Goal: Information Seeking & Learning: Find contact information

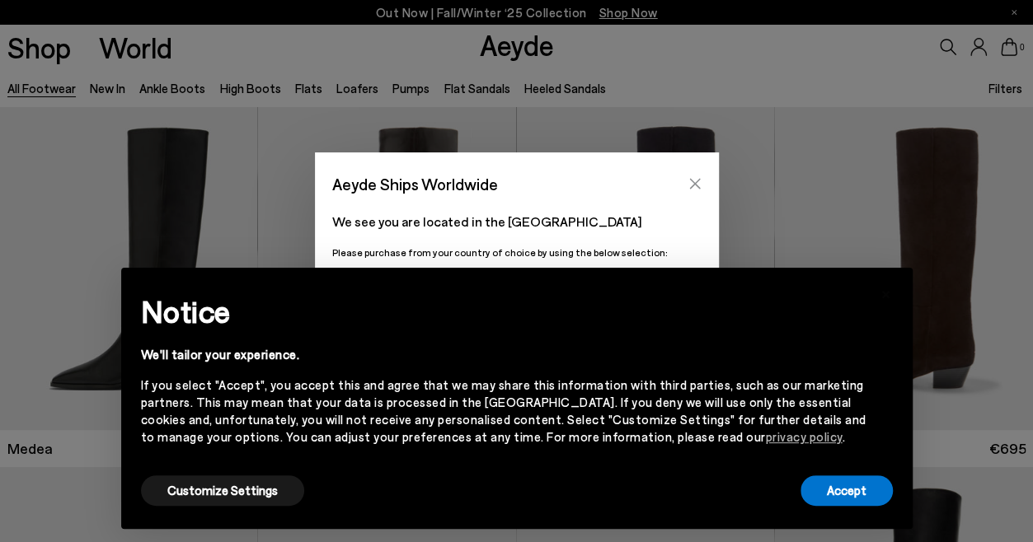
click at [699, 181] on icon "Close" at bounding box center [694, 183] width 13 height 13
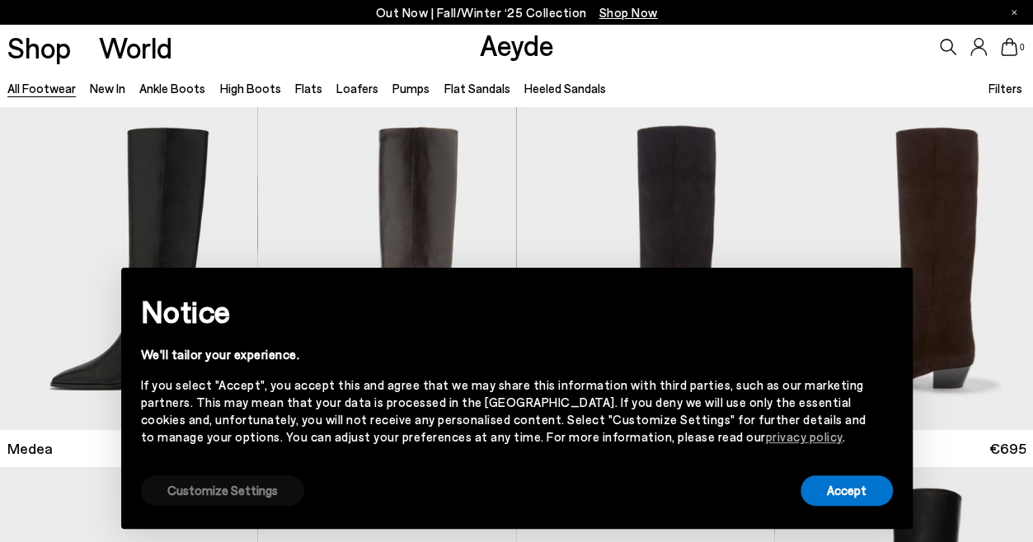
click at [257, 485] on button "Customize Settings" at bounding box center [222, 491] width 163 height 30
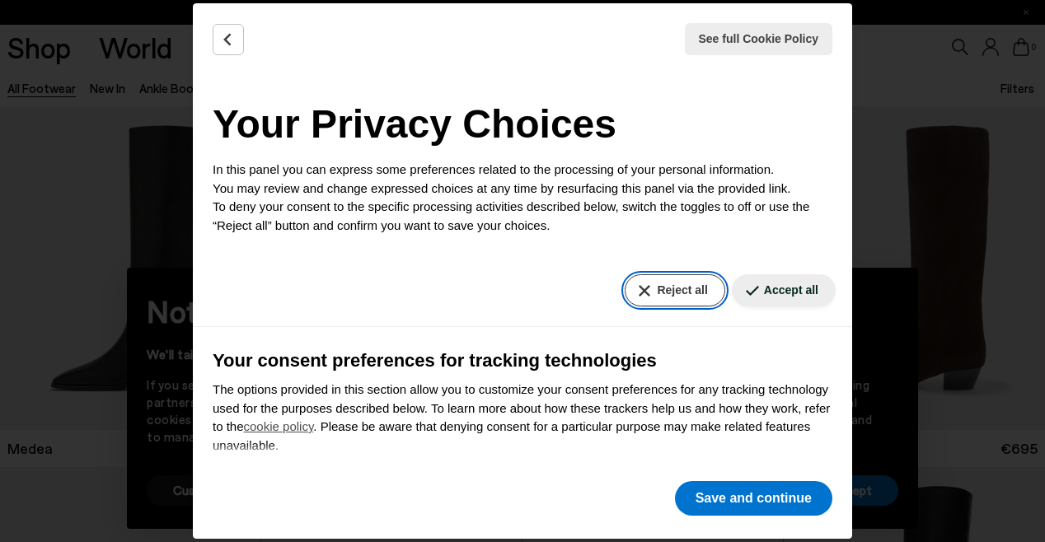
click at [682, 293] on button "Reject all" at bounding box center [675, 290] width 100 height 32
click at [653, 289] on button "Reject all" at bounding box center [675, 290] width 100 height 32
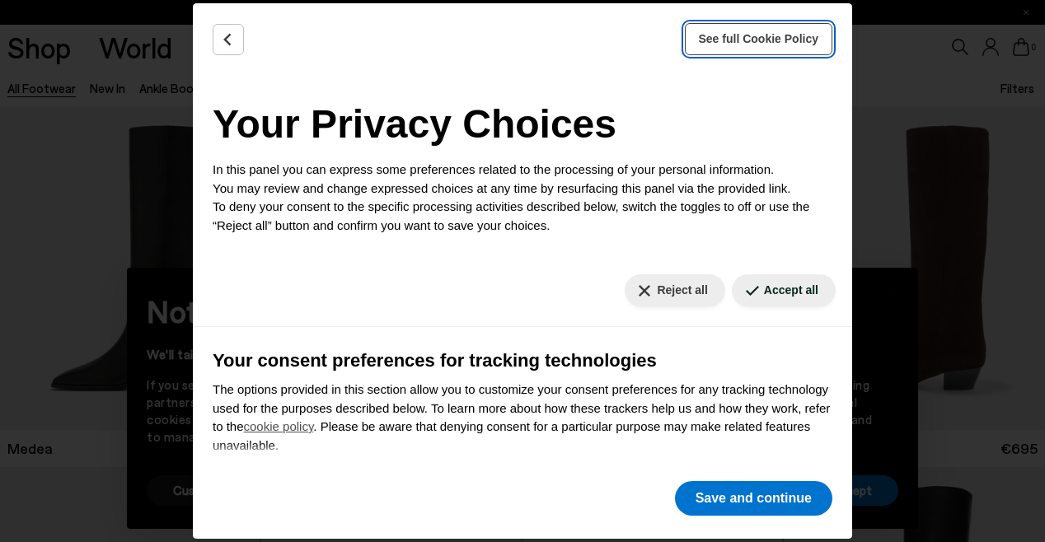
click at [776, 45] on span "See full Cookie Policy" at bounding box center [759, 38] width 120 height 17
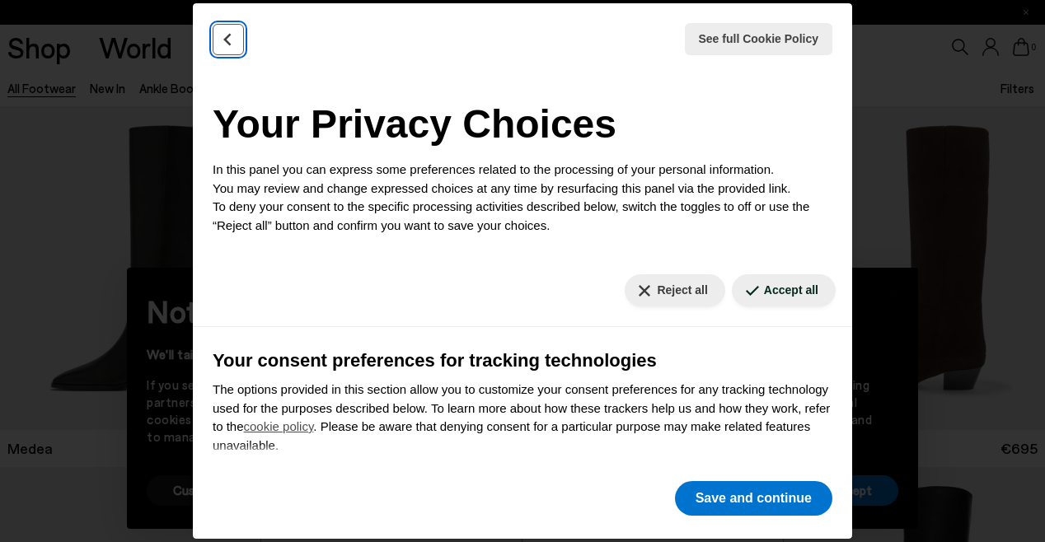
click at [220, 44] on icon "Back" at bounding box center [228, 39] width 16 height 16
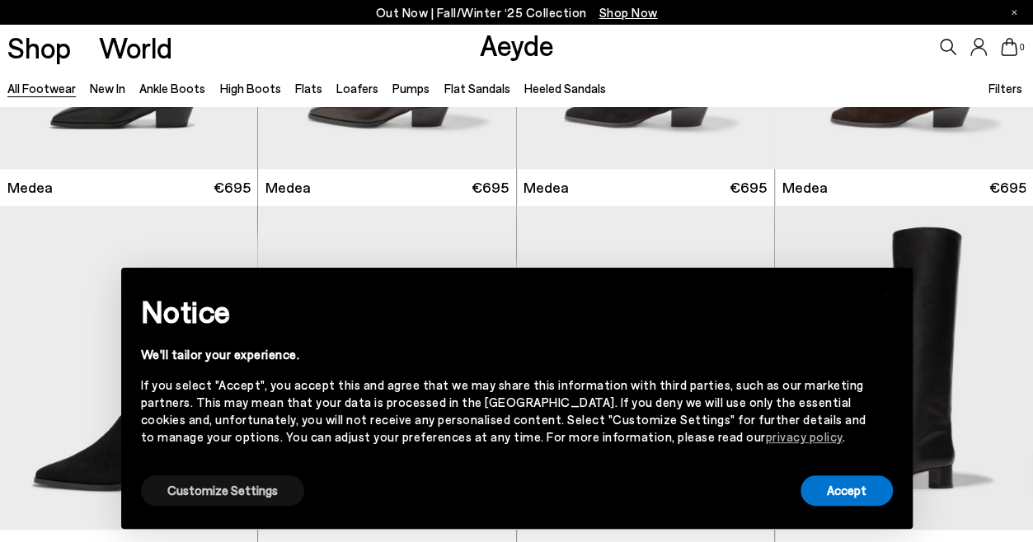
scroll to position [262, 0]
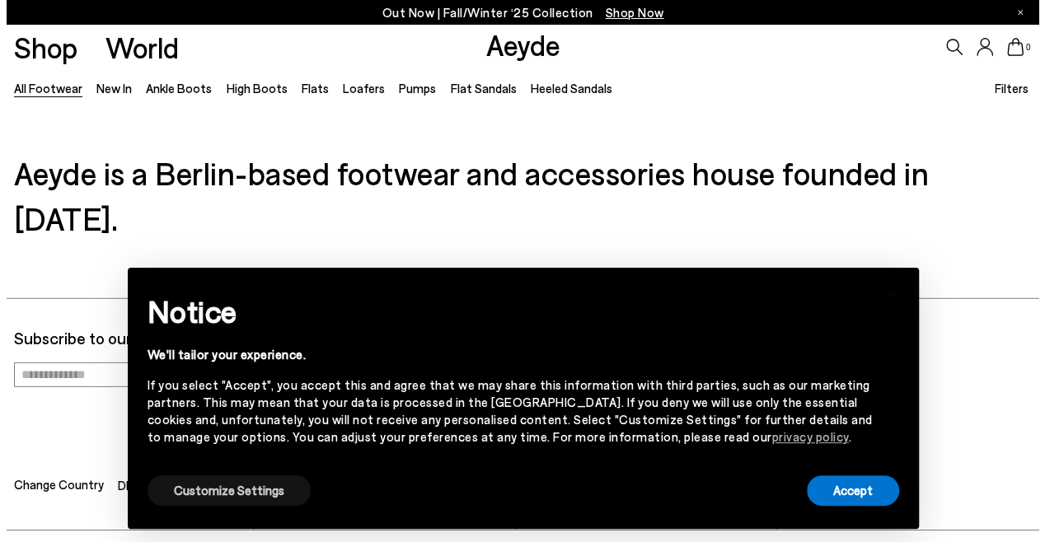
scroll to position [2224, 0]
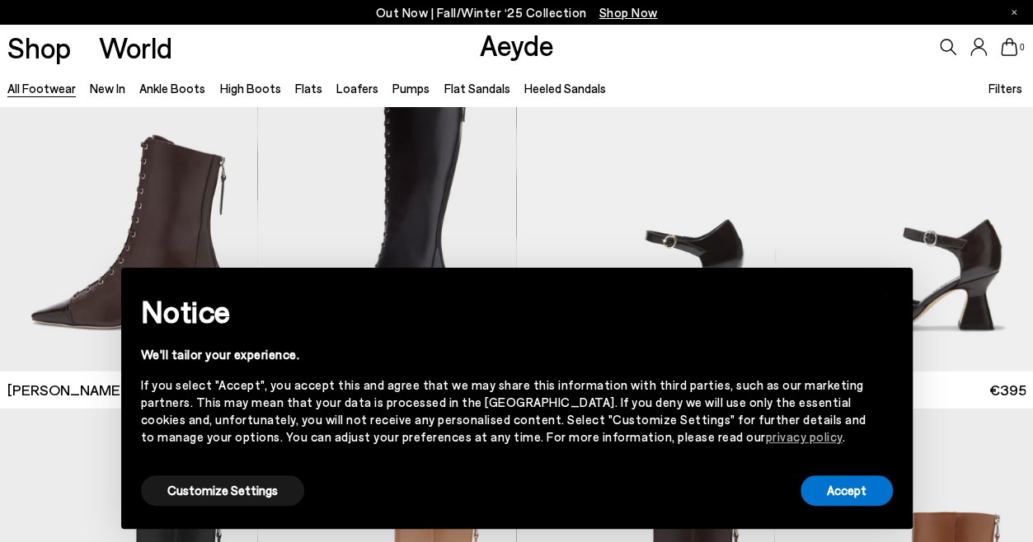
click at [195, 474] on div "Customize Settings" at bounding box center [222, 490] width 163 height 37
click at [190, 495] on button "Customize Settings" at bounding box center [222, 491] width 163 height 30
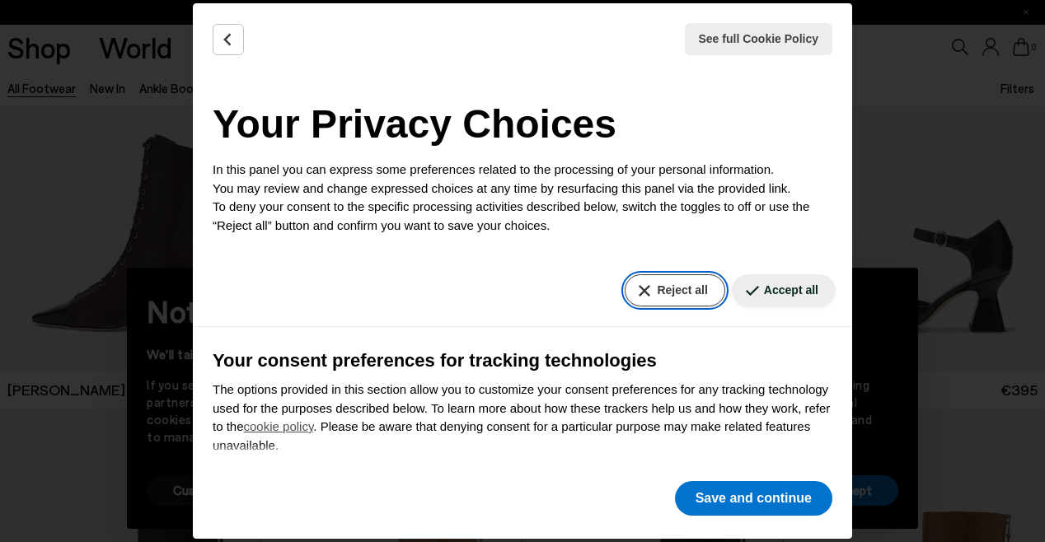
click at [635, 298] on button "Reject all" at bounding box center [675, 290] width 100 height 32
click at [677, 302] on button "Reject all" at bounding box center [675, 290] width 100 height 32
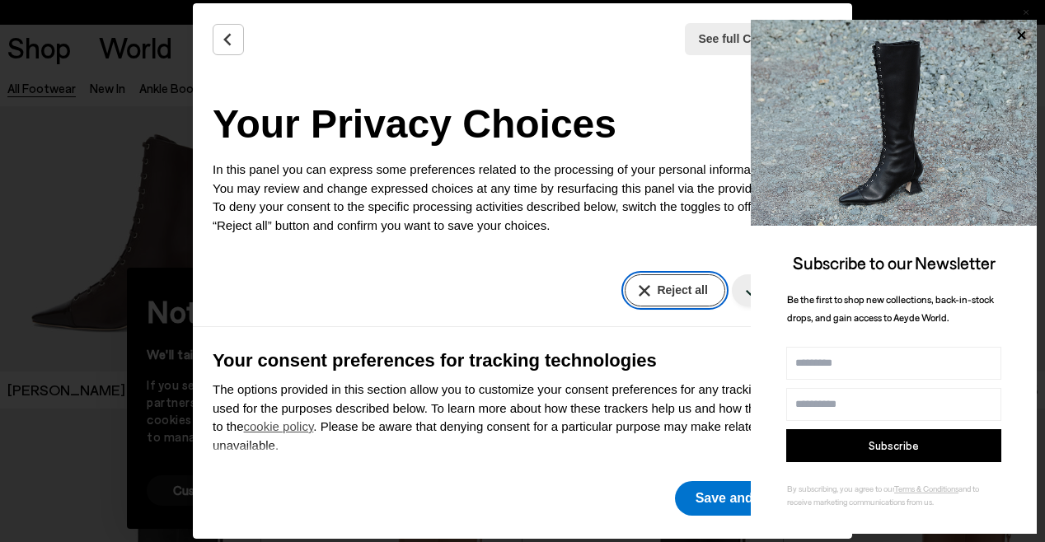
click at [677, 302] on button "Reject all" at bounding box center [675, 290] width 100 height 32
click at [119, 116] on div "See full Cookie Policy Cookie Policy Your Privacy Choices In this panel you can…" at bounding box center [522, 271] width 1045 height 542
click at [1013, 35] on icon at bounding box center [1021, 35] width 21 height 21
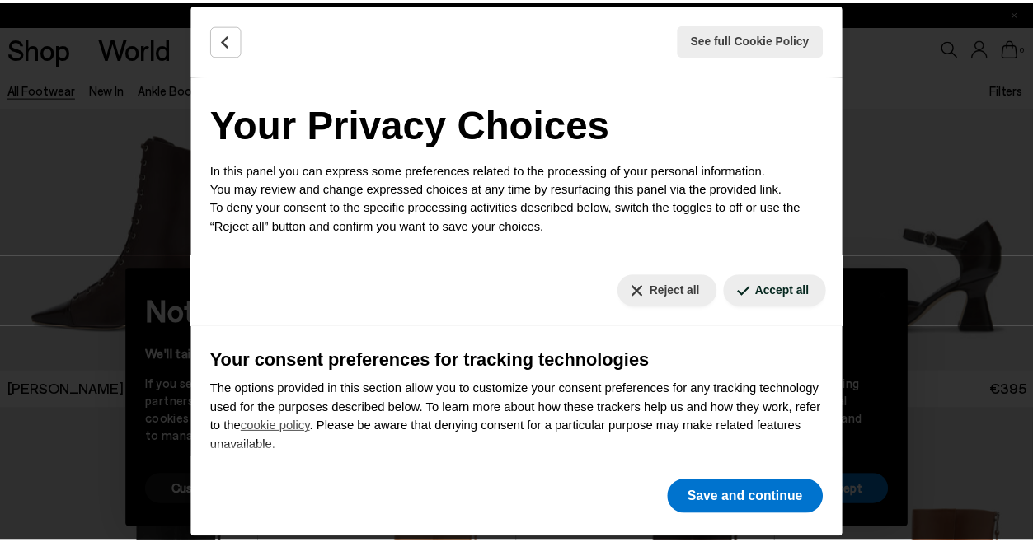
scroll to position [157, 0]
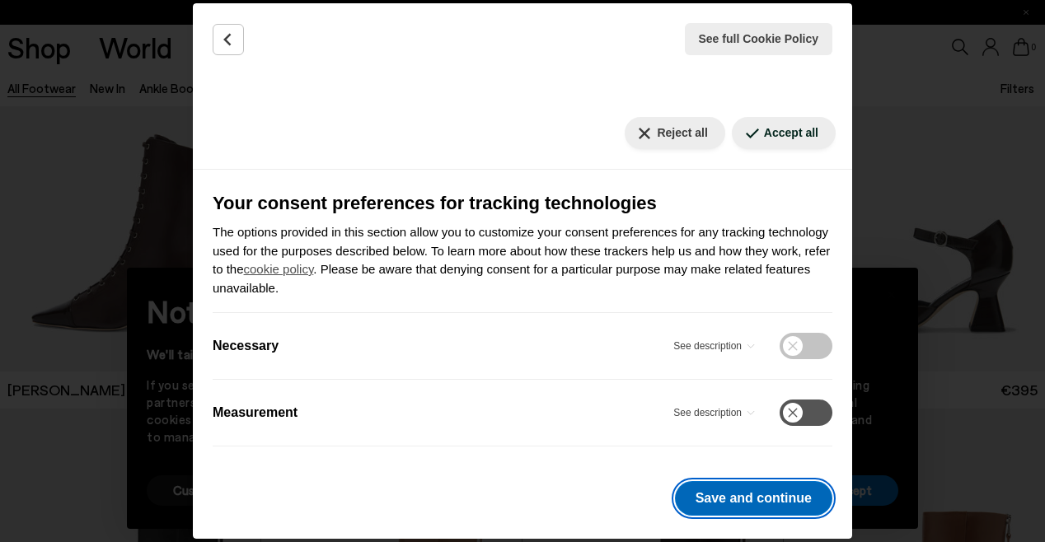
click at [725, 514] on button "Save and continue" at bounding box center [753, 498] width 157 height 35
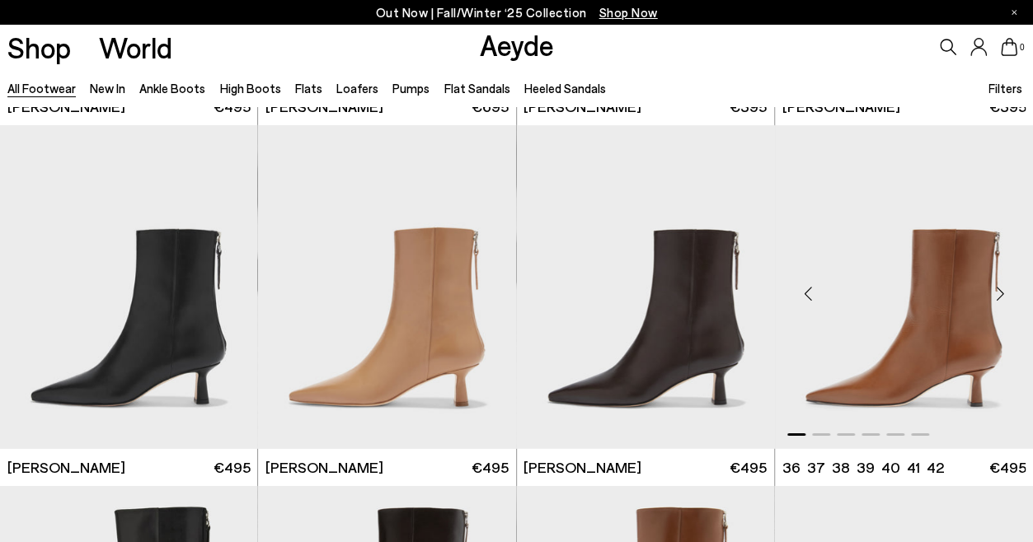
scroll to position [2519, 0]
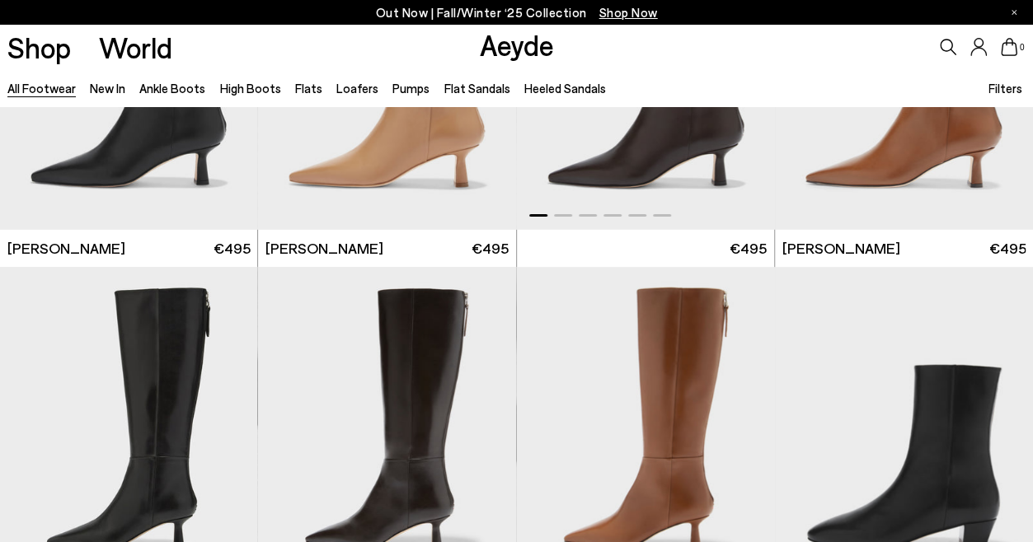
scroll to position [2964, 0]
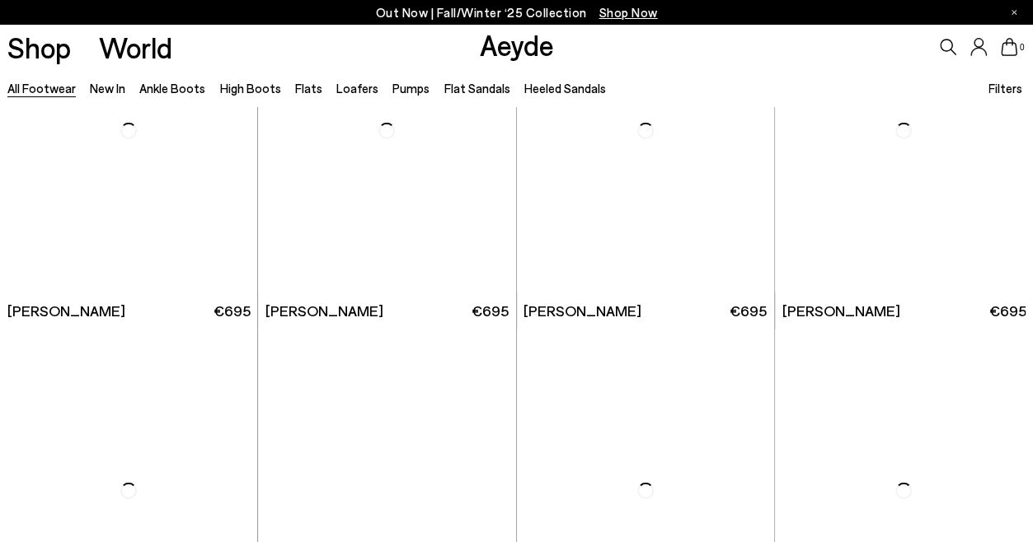
scroll to position [6554, 0]
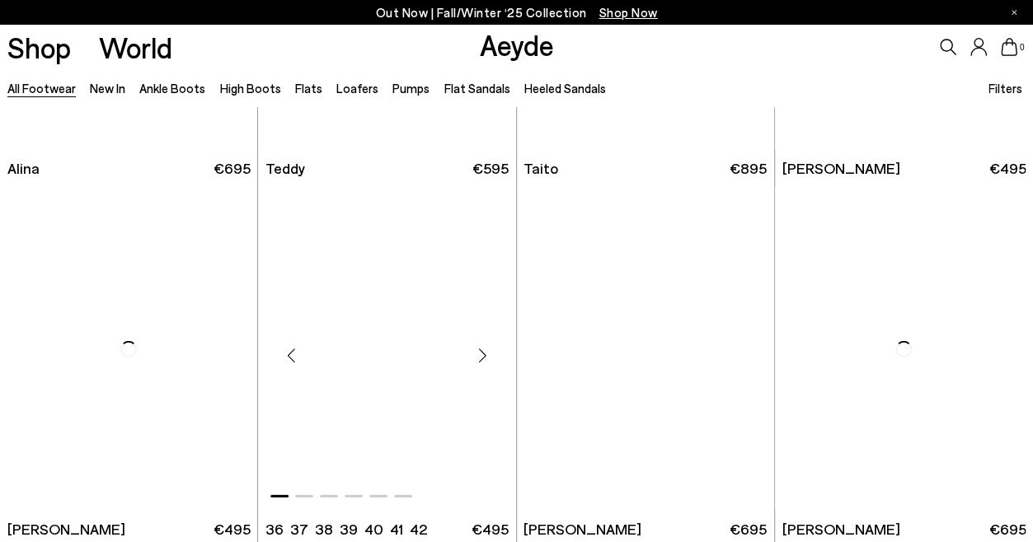
scroll to position [8226, 0]
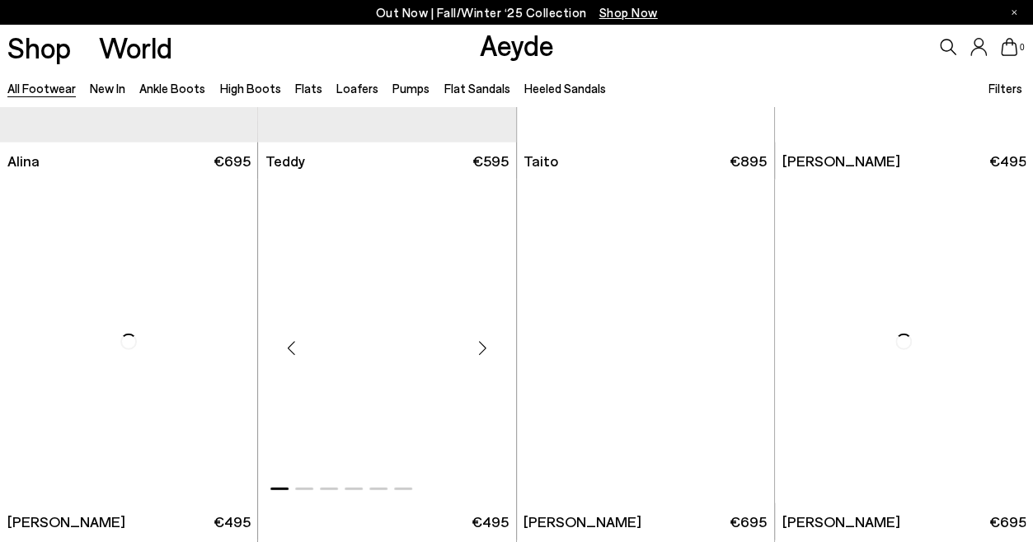
scroll to position [10884, 0]
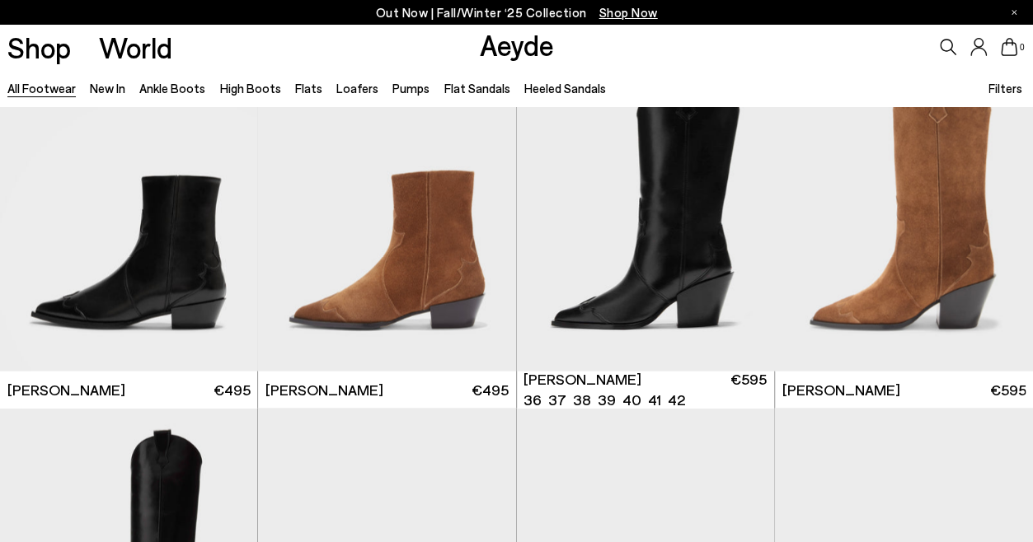
scroll to position [13049, 0]
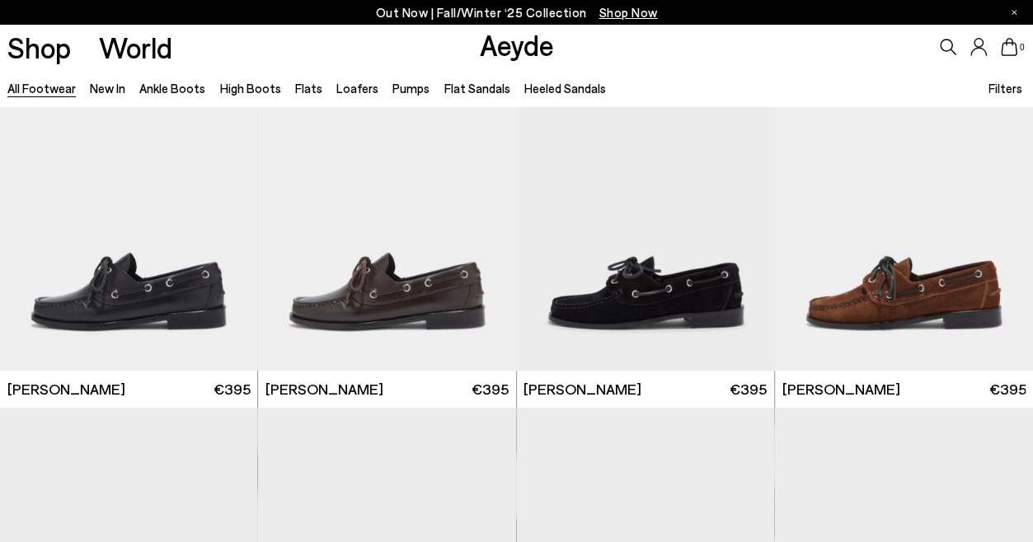
click at [91, 96] on li "New In" at bounding box center [107, 87] width 35 height 21
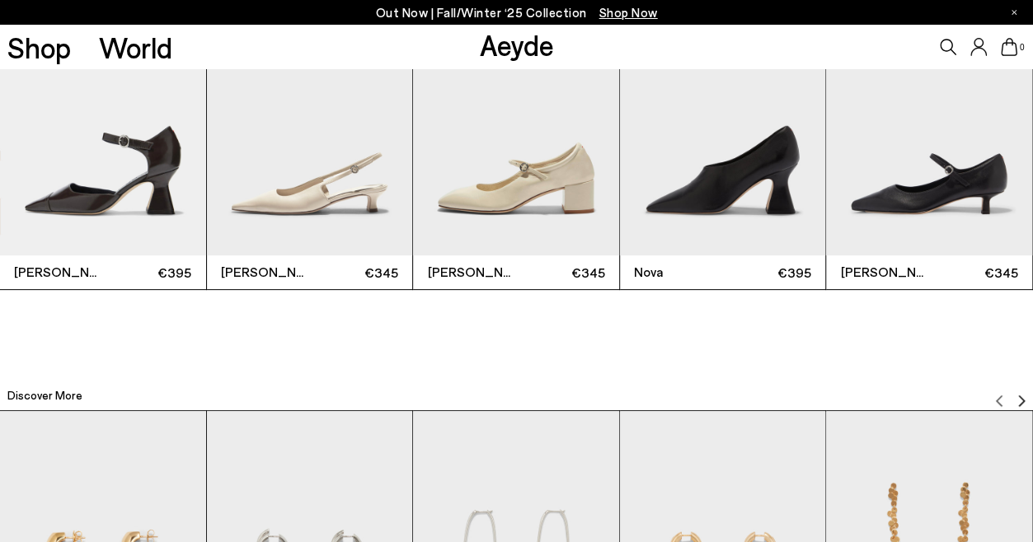
scroll to position [3861, 0]
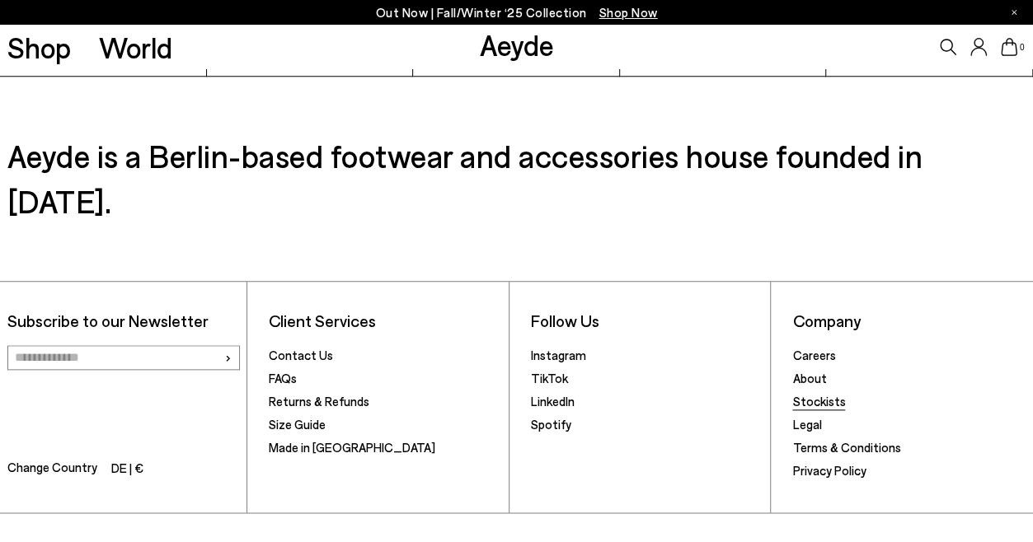
click at [814, 394] on link "Stockists" at bounding box center [818, 401] width 53 height 15
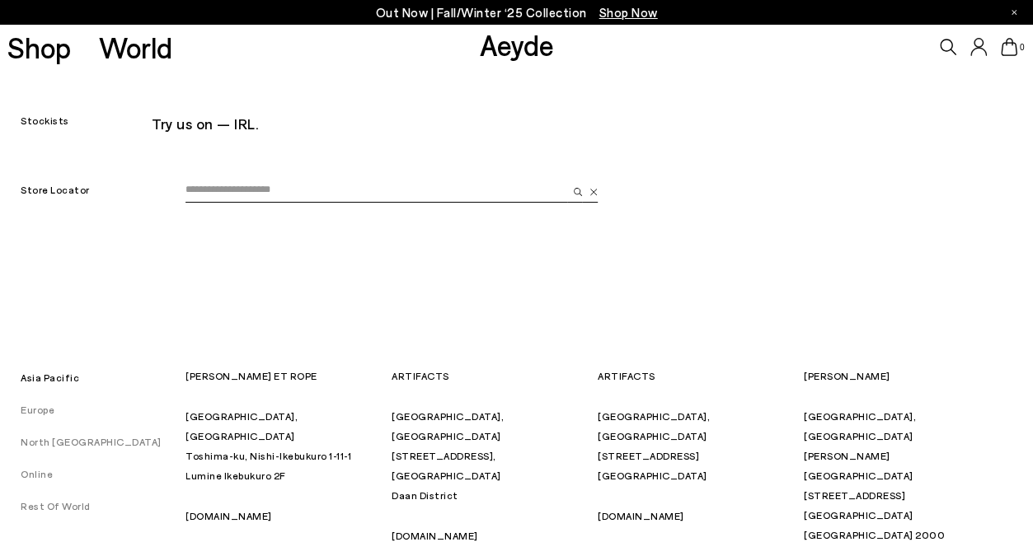
click at [471, 199] on input "email" at bounding box center [376, 190] width 382 height 25
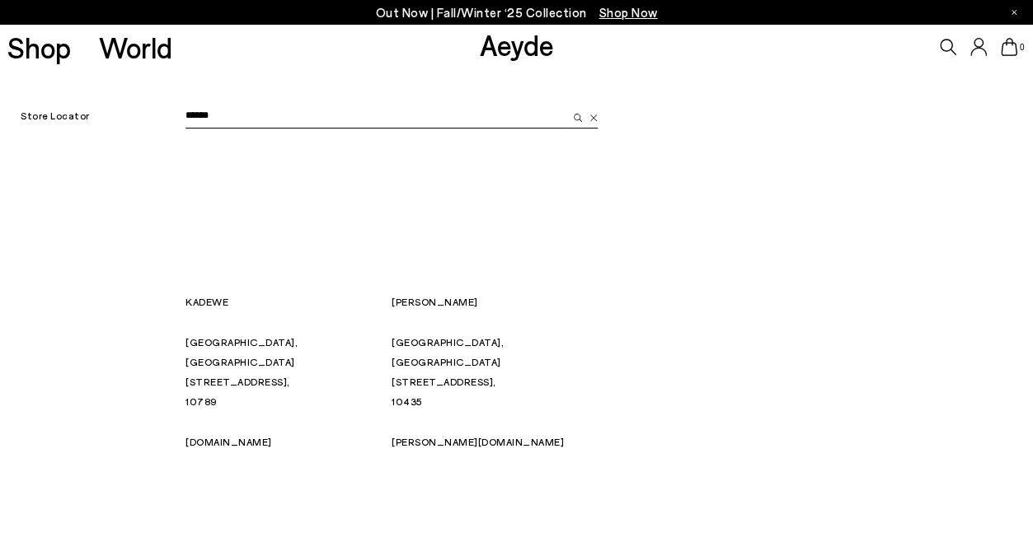
scroll to position [76, 0]
type input "******"
